Goal: Navigation & Orientation: Find specific page/section

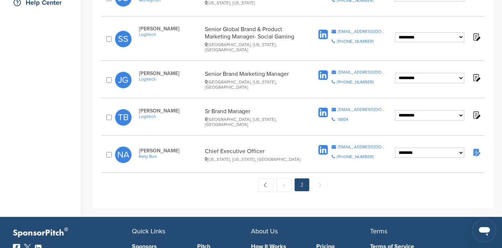
scroll to position [210, 0]
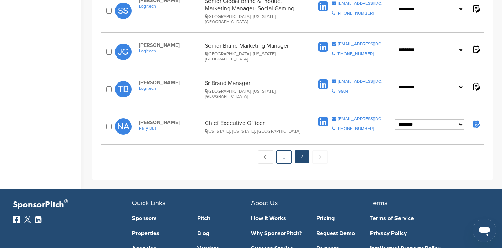
click at [282, 150] on link "1" at bounding box center [283, 157] width 15 height 14
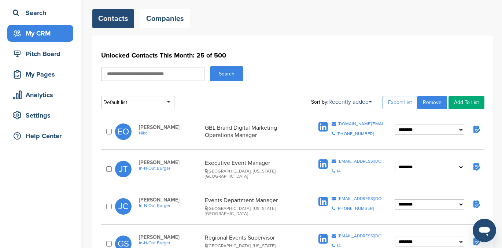
scroll to position [115, 0]
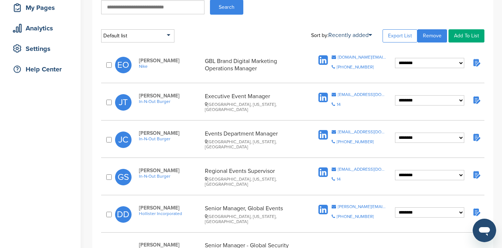
click at [476, 100] on img at bounding box center [476, 99] width 9 height 9
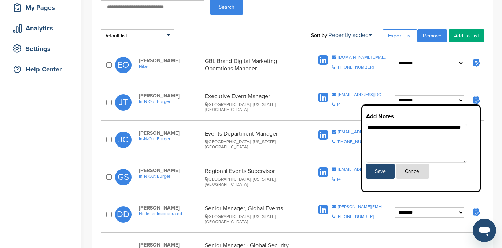
click at [299, 142] on div "[GEOGRAPHIC_DATA], [US_STATE], [GEOGRAPHIC_DATA]" at bounding box center [254, 144] width 98 height 10
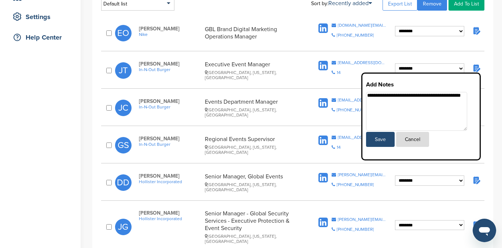
scroll to position [150, 0]
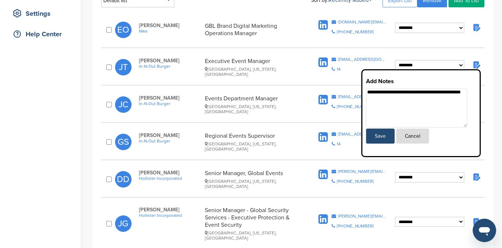
click at [477, 179] on img at bounding box center [476, 176] width 9 height 9
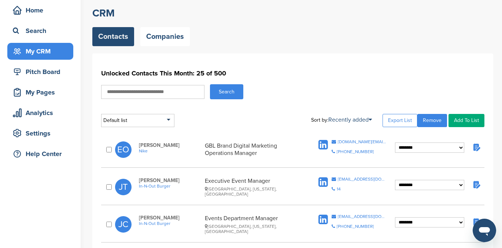
scroll to position [30, 0]
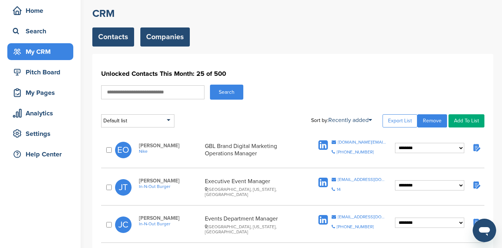
click at [164, 36] on link "Companies" at bounding box center [165, 37] width 50 height 19
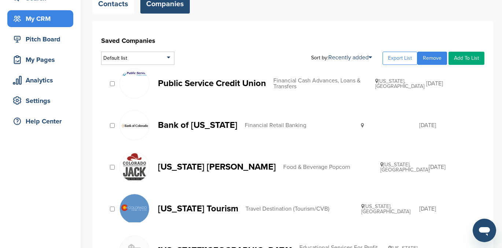
scroll to position [63, 0]
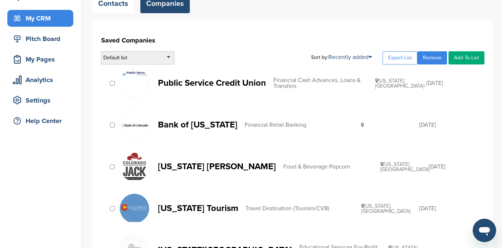
click at [159, 58] on div "Default list" at bounding box center [137, 57] width 73 height 13
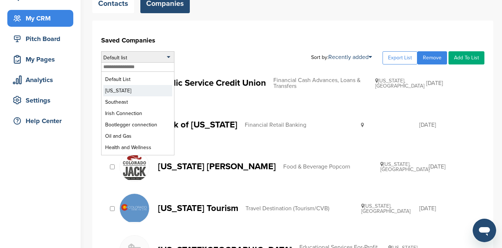
click at [133, 93] on li "Colorado" at bounding box center [137, 90] width 69 height 11
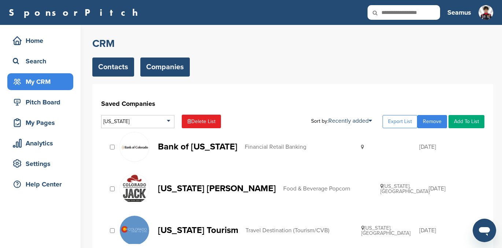
click at [103, 66] on link "Contacts" at bounding box center [113, 67] width 42 height 19
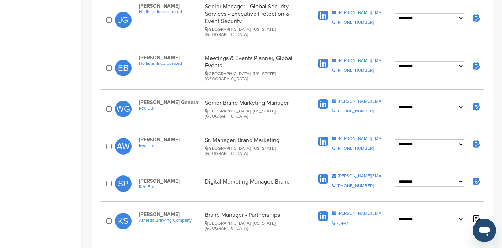
scroll to position [353, 0]
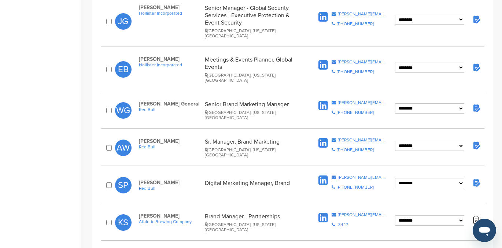
click at [479, 103] on img at bounding box center [476, 107] width 9 height 9
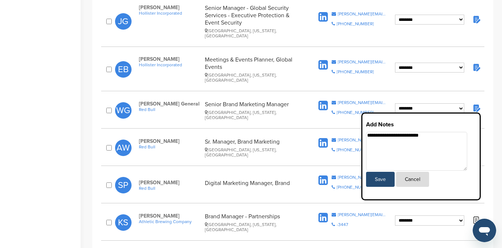
click at [489, 92] on div "**********" at bounding box center [292, 185] width 401 height 909
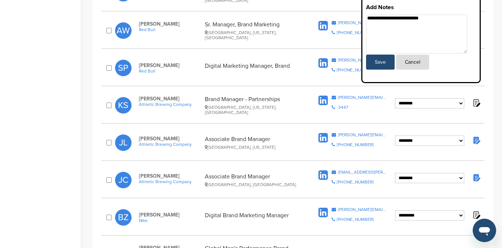
scroll to position [471, 0]
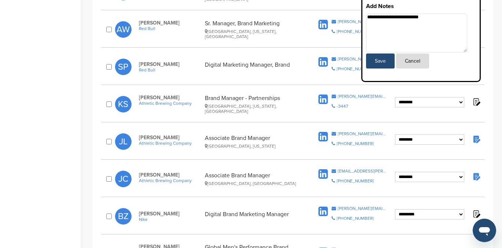
click at [478, 135] on img at bounding box center [476, 139] width 9 height 9
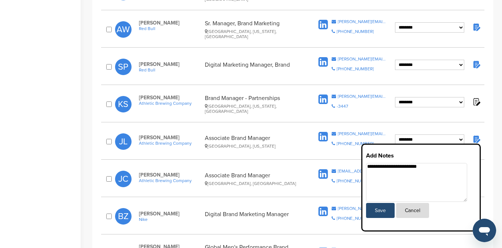
click at [305, 135] on div "Joachim Lopez Athletic Brewing Company Associate Brand Manager San Diego, Calif…" at bounding box center [225, 142] width 186 height 14
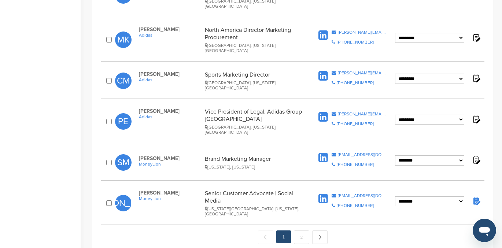
scroll to position [734, 0]
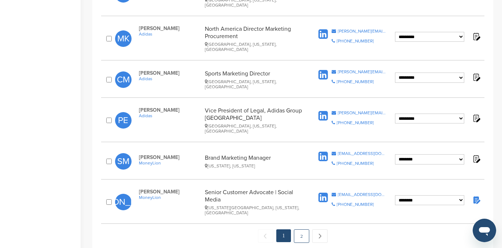
click at [299, 230] on link "2" at bounding box center [301, 237] width 15 height 14
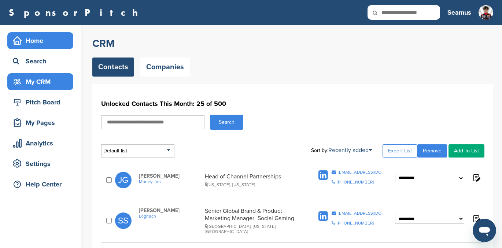
click at [33, 40] on div "Home" at bounding box center [42, 40] width 62 height 13
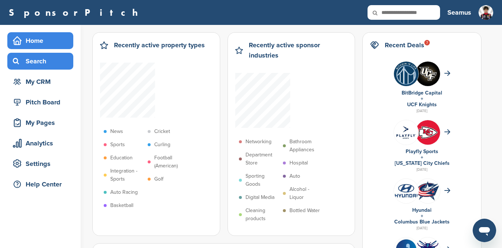
click at [40, 62] on div "Search" at bounding box center [42, 61] width 62 height 13
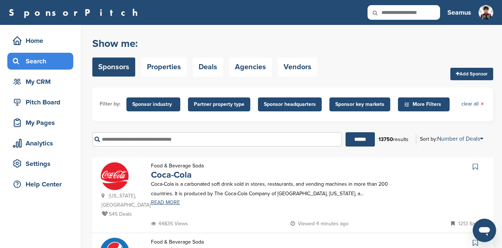
click at [131, 143] on input "text" at bounding box center [217, 139] width 250 height 14
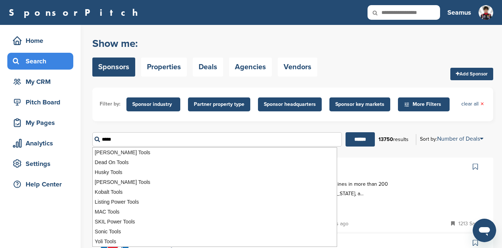
type input "*****"
click at [346, 132] on input "******" at bounding box center [360, 139] width 29 height 14
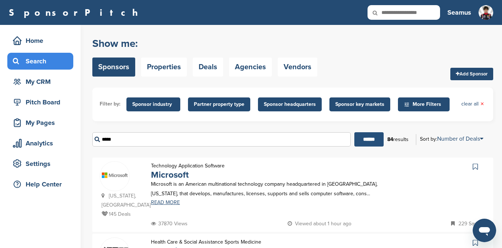
click at [366, 137] on input "******" at bounding box center [369, 139] width 29 height 14
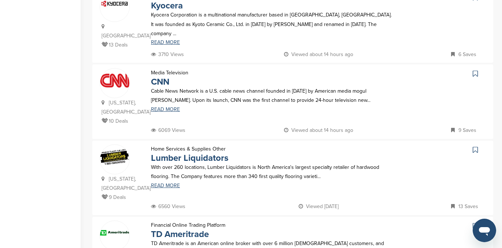
scroll to position [574, 0]
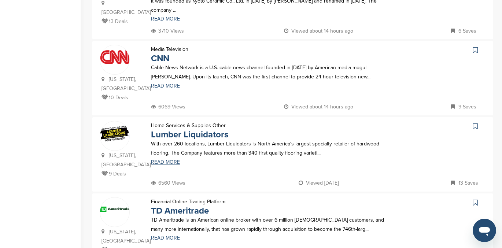
click at [475, 123] on icon at bounding box center [475, 126] width 5 height 7
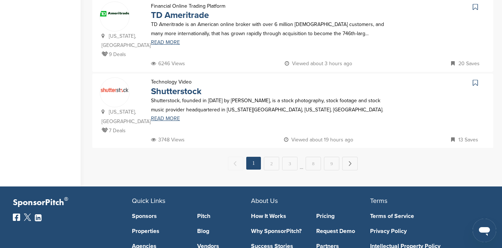
scroll to position [770, 0]
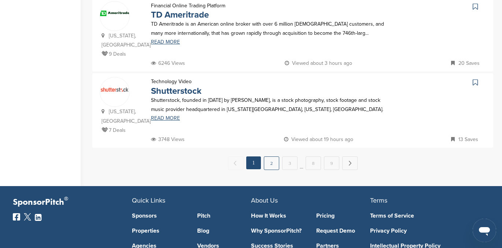
click at [269, 157] on link "2" at bounding box center [271, 164] width 15 height 14
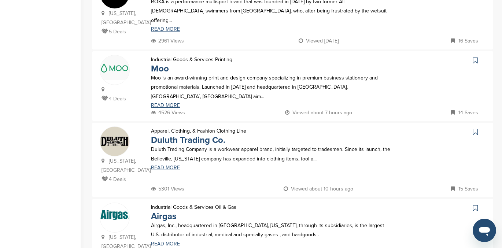
scroll to position [640, 0]
click at [476, 204] on icon at bounding box center [475, 207] width 5 height 7
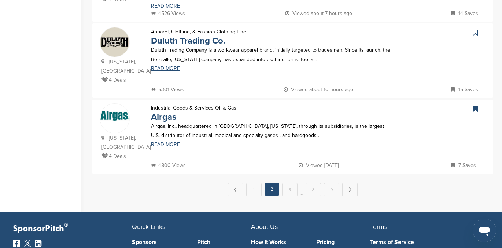
scroll to position [738, 0]
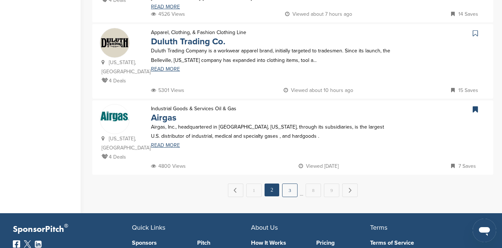
click at [288, 184] on link "3" at bounding box center [289, 191] width 15 height 14
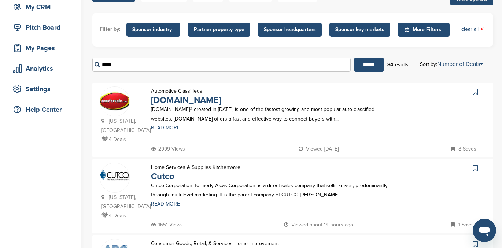
scroll to position [74, 0]
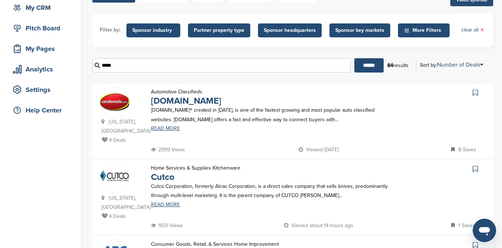
click at [475, 91] on icon at bounding box center [475, 92] width 5 height 7
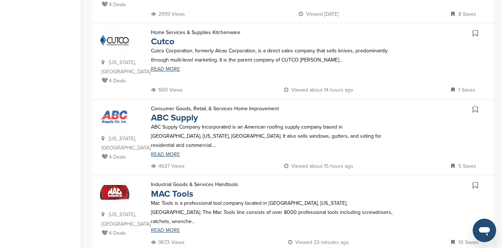
scroll to position [281, 0]
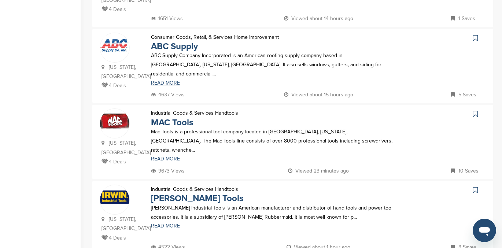
click at [474, 37] on icon at bounding box center [475, 37] width 5 height 7
click at [476, 114] on icon at bounding box center [475, 113] width 5 height 7
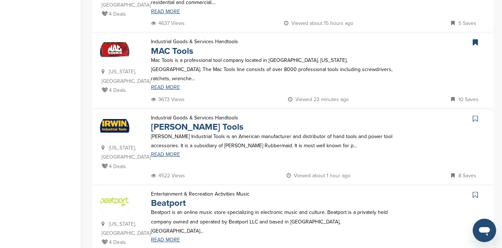
scroll to position [351, 0]
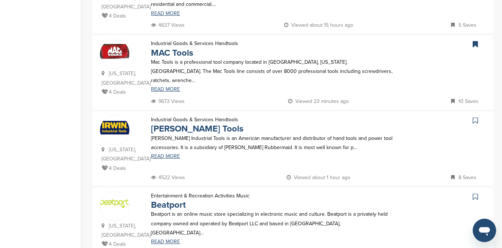
click at [476, 120] on icon at bounding box center [475, 120] width 5 height 7
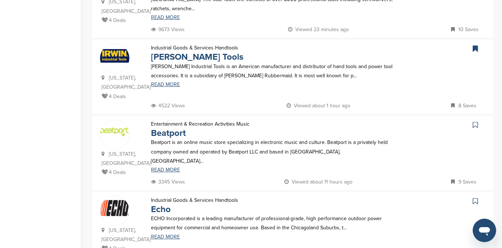
scroll to position [422, 0]
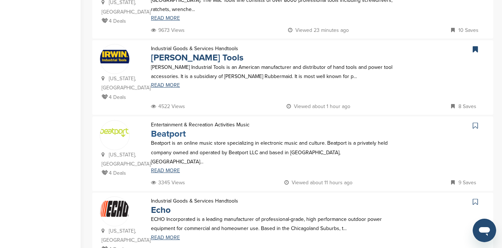
click at [172, 135] on link "Beatport" at bounding box center [168, 134] width 35 height 11
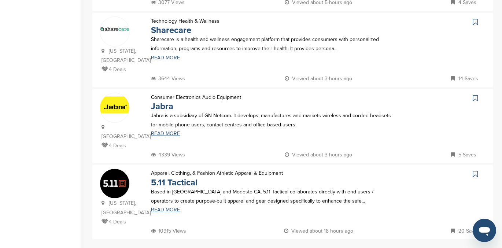
scroll to position [679, 0]
click at [474, 170] on icon at bounding box center [475, 173] width 5 height 7
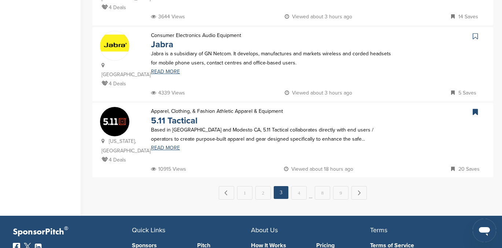
scroll to position [739, 0]
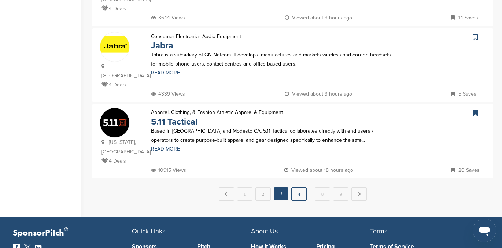
click at [298, 187] on link "4" at bounding box center [299, 194] width 15 height 14
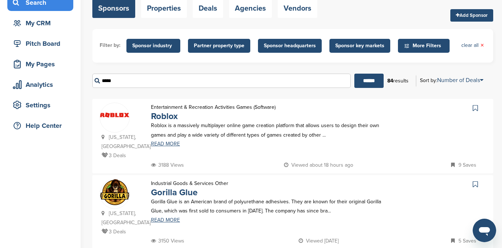
scroll to position [63, 0]
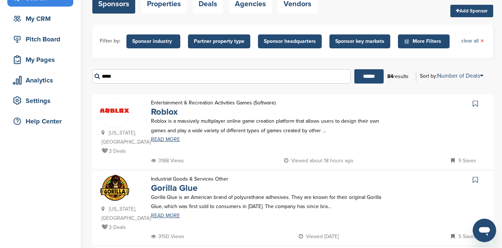
click at [474, 103] on icon at bounding box center [475, 103] width 5 height 7
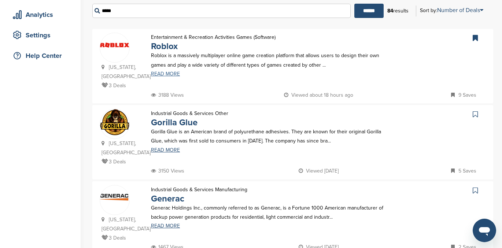
scroll to position [128, 0]
click at [474, 115] on icon at bounding box center [475, 114] width 5 height 7
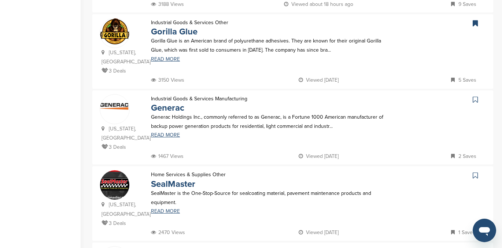
scroll to position [219, 0]
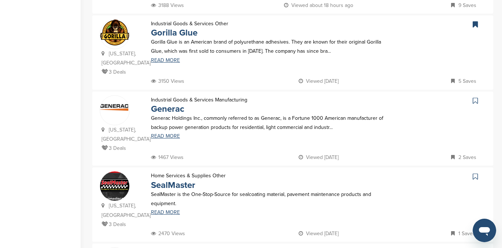
click at [475, 97] on icon at bounding box center [475, 100] width 5 height 7
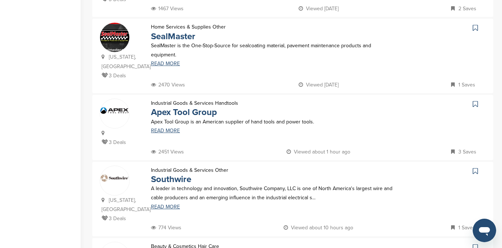
scroll to position [366, 0]
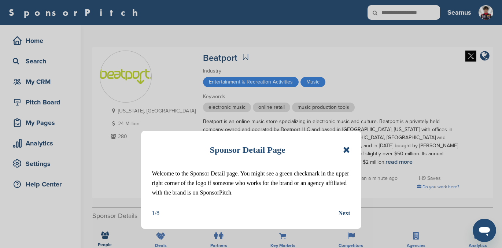
click at [347, 150] on icon at bounding box center [346, 150] width 7 height 9
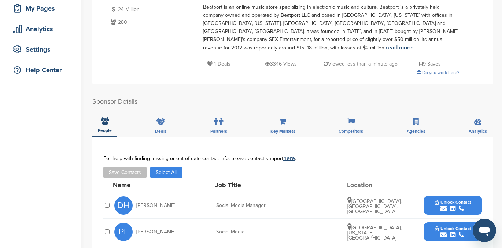
scroll to position [118, 0]
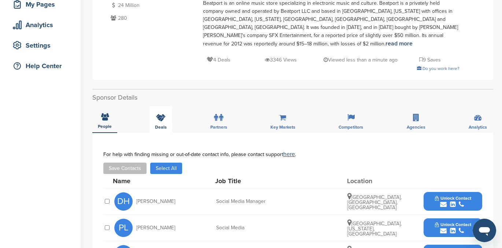
click at [158, 114] on icon at bounding box center [161, 117] width 10 height 7
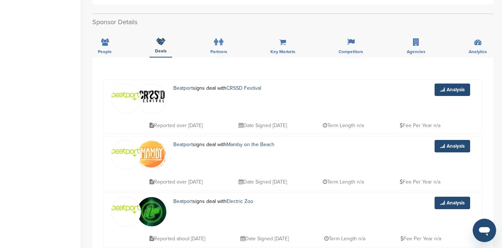
scroll to position [0, 0]
